Goal: Check status: Check status

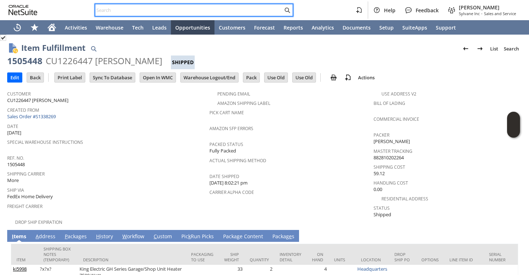
scroll to position [57, 0]
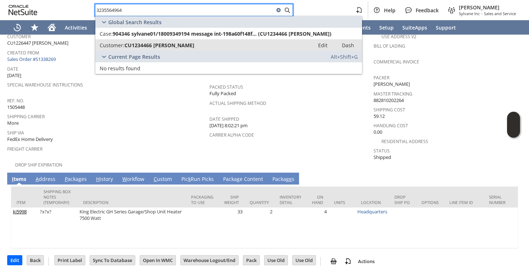
type input "3235564964"
click at [144, 42] on span "CU1234466 [PERSON_NAME]" at bounding box center [160, 45] width 70 height 7
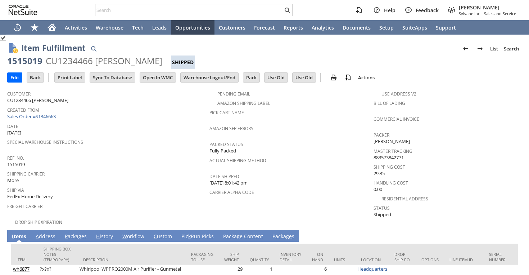
scroll to position [51, 0]
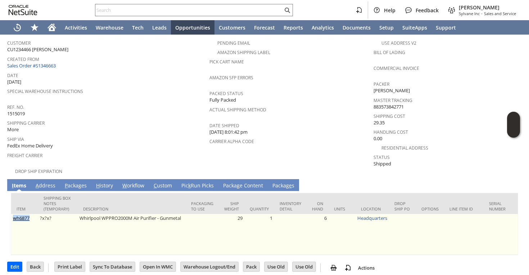
drag, startPoint x: 32, startPoint y: 212, endPoint x: 14, endPoint y: 212, distance: 17.3
click at [14, 214] on td "wh6877" at bounding box center [24, 234] width 27 height 41
copy link "wh6877"
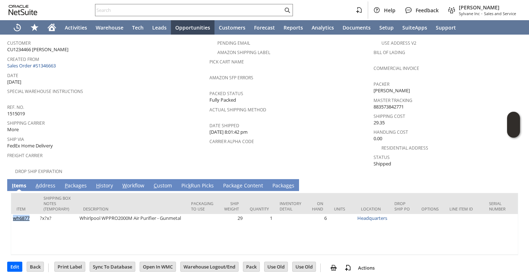
scroll to position [37, 0]
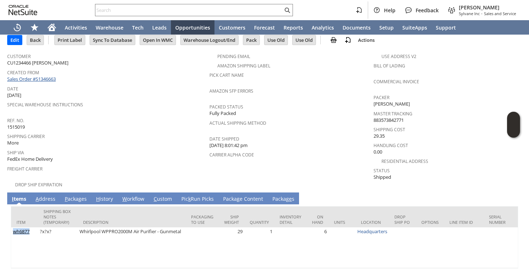
click at [53, 76] on link "Sales Order #S1346663" at bounding box center [32, 79] width 50 height 6
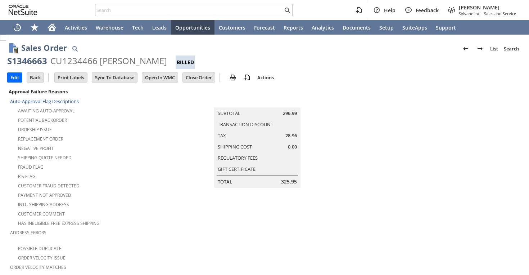
scroll to position [443, 0]
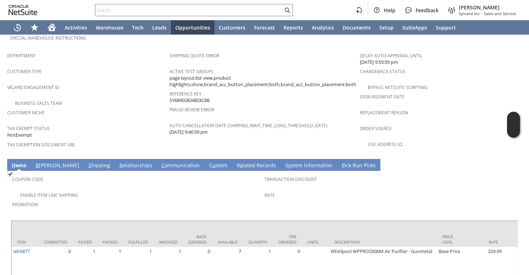
click at [87, 162] on link "S hipping" at bounding box center [99, 166] width 25 height 8
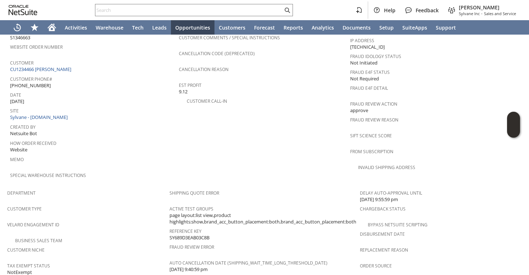
scroll to position [303, 0]
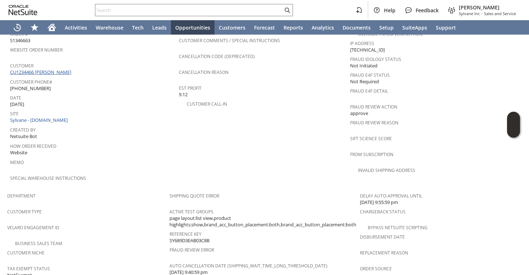
click at [71, 69] on link "CU1234466 [PERSON_NAME]" at bounding box center [41, 72] width 63 height 6
